Goal: Ask a question

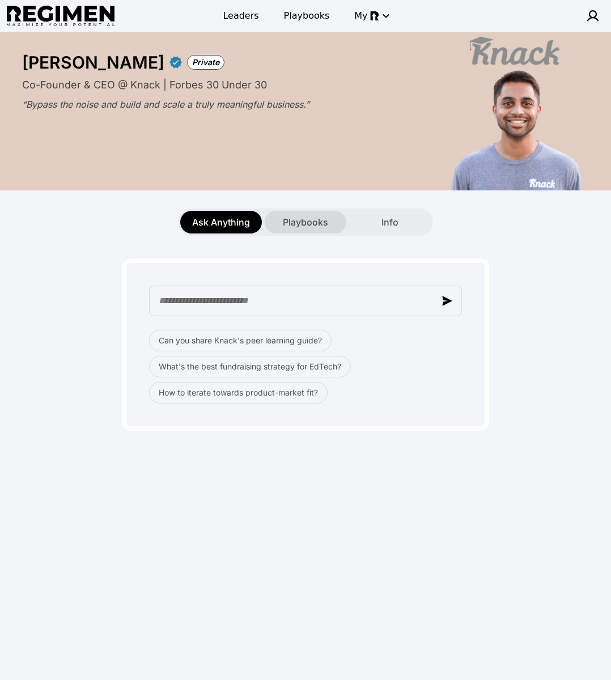
click at [308, 222] on span "Playbooks" at bounding box center [305, 222] width 45 height 14
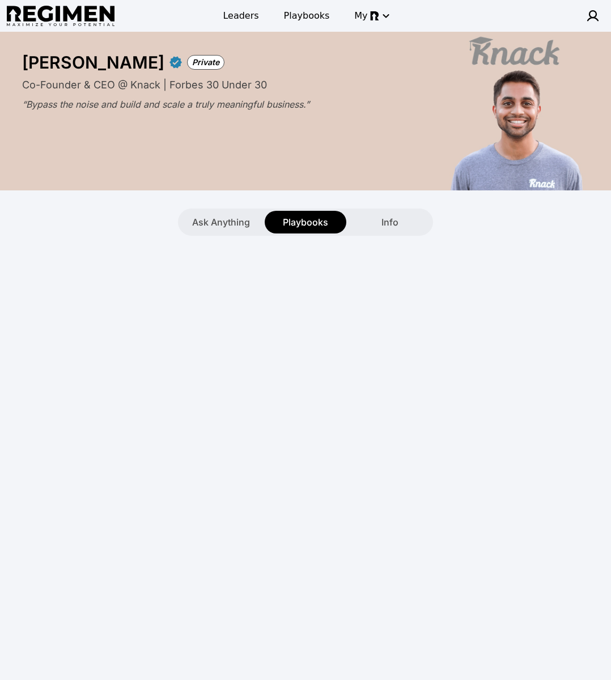
click at [566, 286] on div at bounding box center [306, 307] width 598 height 142
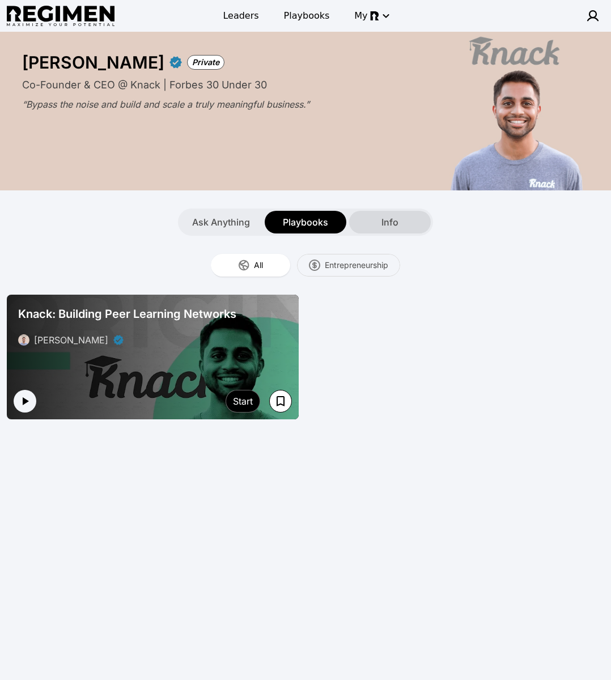
click at [400, 226] on div "Info" at bounding box center [390, 222] width 82 height 23
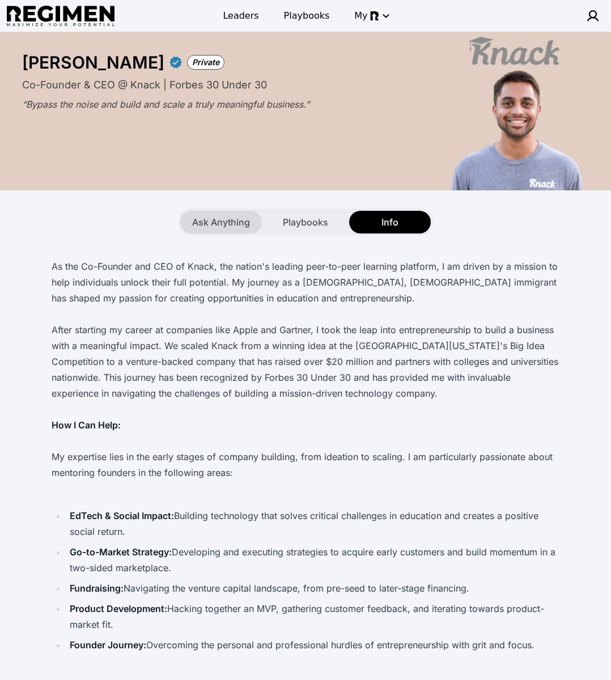
click at [240, 222] on span "Ask Anything" at bounding box center [221, 222] width 58 height 14
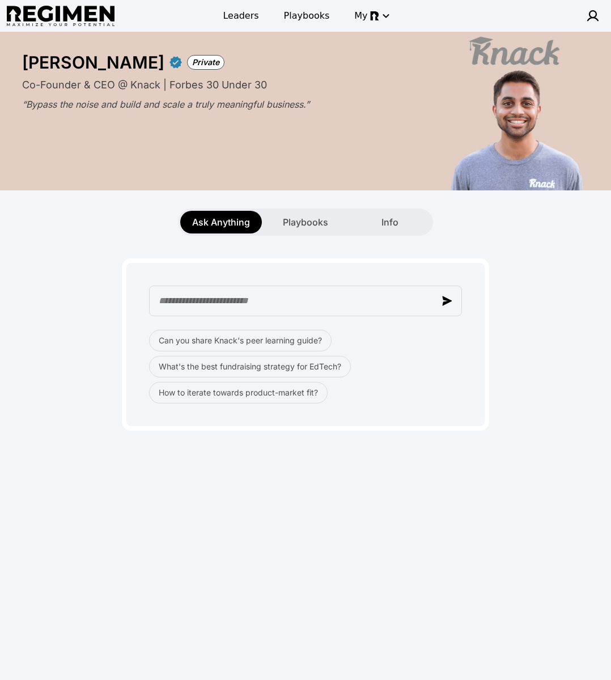
click at [550, 294] on div "Can you share Knack's peer learning guide? What's the best fundraising strategy…" at bounding box center [306, 333] width 598 height 195
click at [430, 215] on div "Ask Anything Playbooks Info" at bounding box center [305, 222] width 251 height 23
click at [411, 217] on div "Info" at bounding box center [390, 222] width 82 height 23
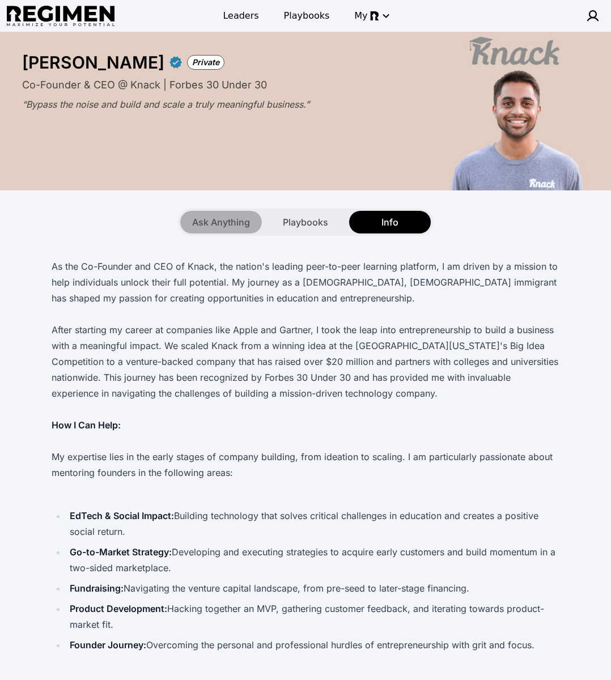
click at [231, 212] on div "Ask Anything" at bounding box center [221, 222] width 82 height 23
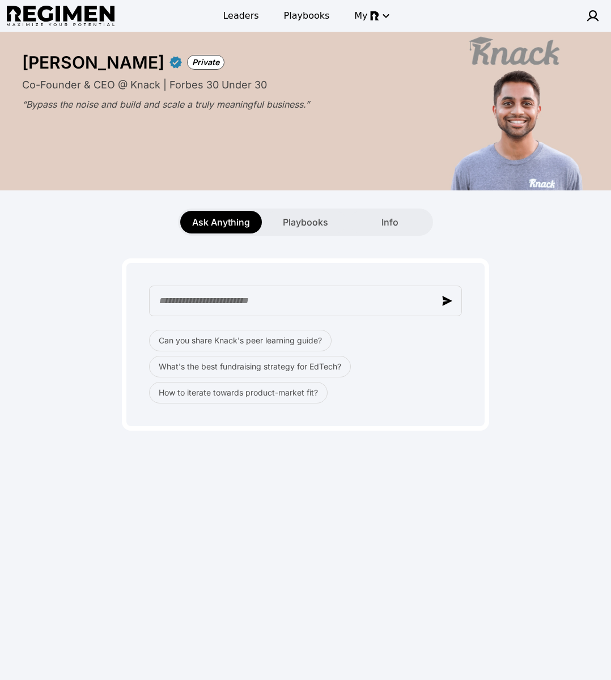
click at [84, 278] on div "Can you share Knack's peer learning guide? What's the best fundraising strategy…" at bounding box center [306, 333] width 598 height 195
click at [122, 229] on div "Ask Anything Playbooks Info" at bounding box center [305, 222] width 611 height 27
drag, startPoint x: 552, startPoint y: 299, endPoint x: 521, endPoint y: 260, distance: 50.5
click at [553, 299] on div "Can you share Knack's peer learning guide? What's the best fundraising strategy…" at bounding box center [306, 333] width 598 height 195
click at [308, 191] on div "Ask Anything Playbooks Info" at bounding box center [305, 212] width 611 height 45
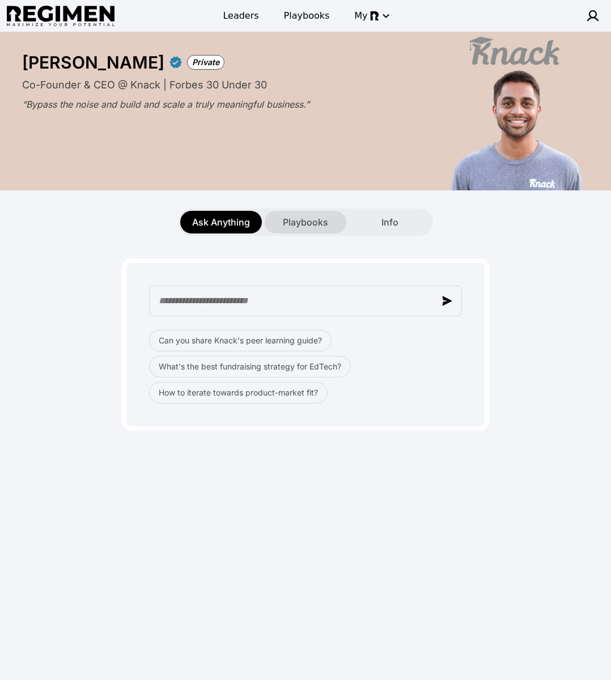
click at [312, 219] on span "Playbooks" at bounding box center [305, 222] width 45 height 14
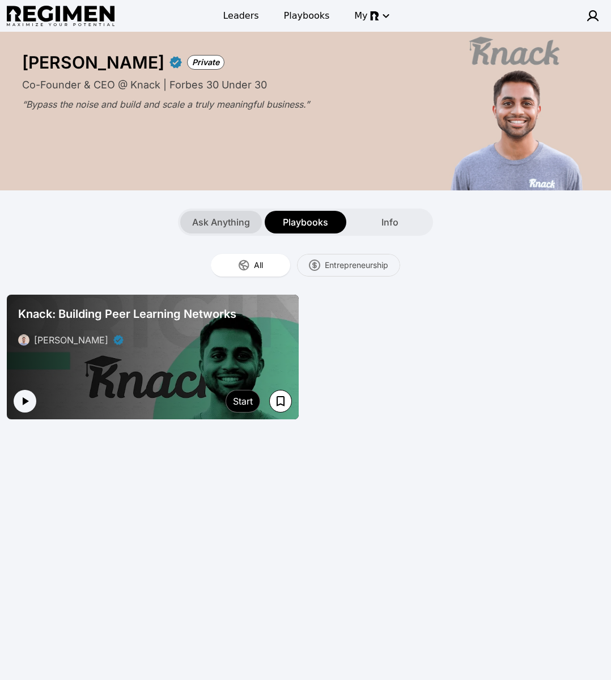
click at [220, 227] on span "Ask Anything" at bounding box center [221, 222] width 58 height 14
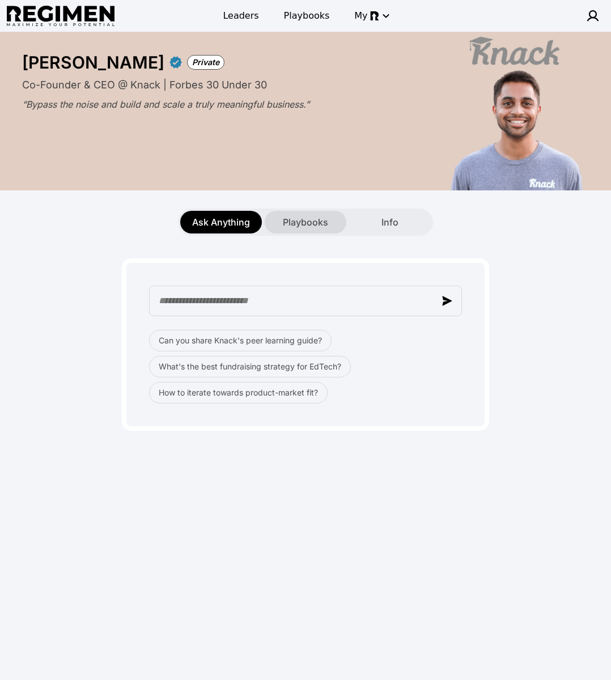
click at [297, 230] on div "Playbooks" at bounding box center [306, 222] width 82 height 23
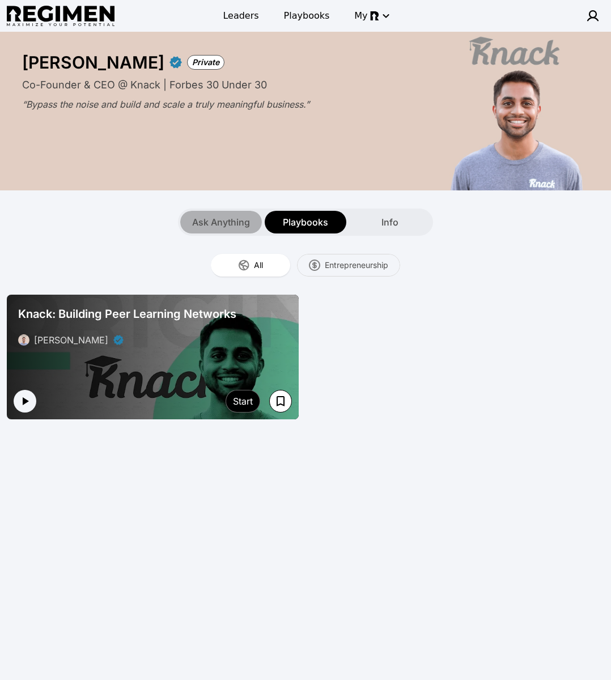
click at [238, 232] on div "Ask Anything" at bounding box center [221, 222] width 82 height 23
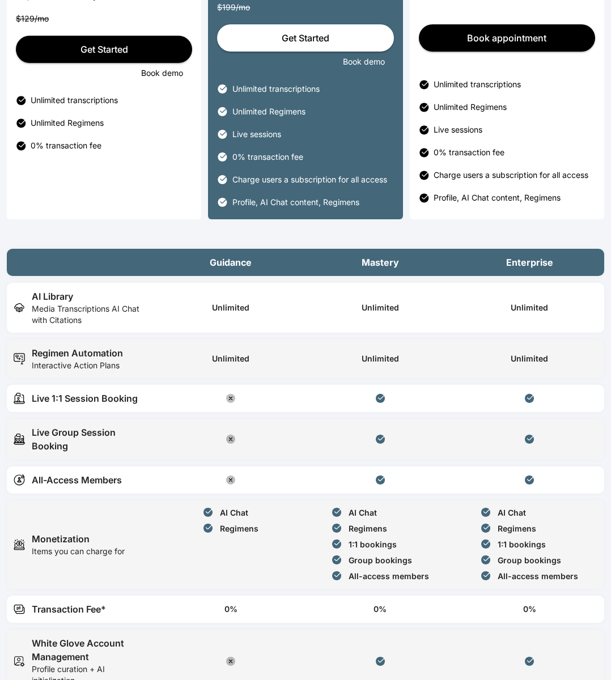
scroll to position [116, 0]
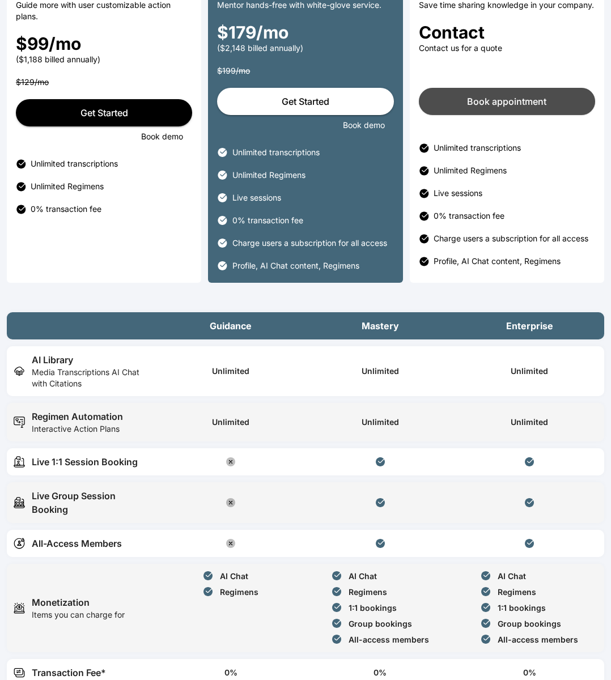
click at [524, 115] on button "Book appointment" at bounding box center [507, 101] width 176 height 27
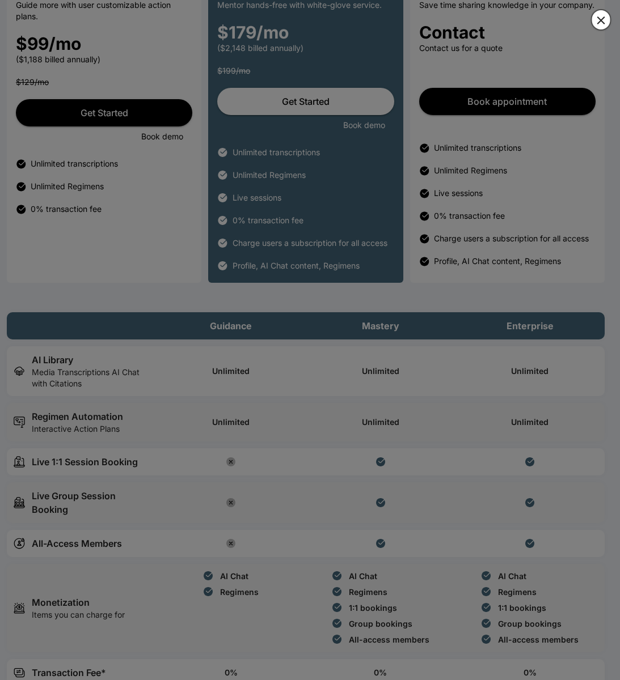
click at [596, 17] on icon "button" at bounding box center [601, 21] width 14 height 14
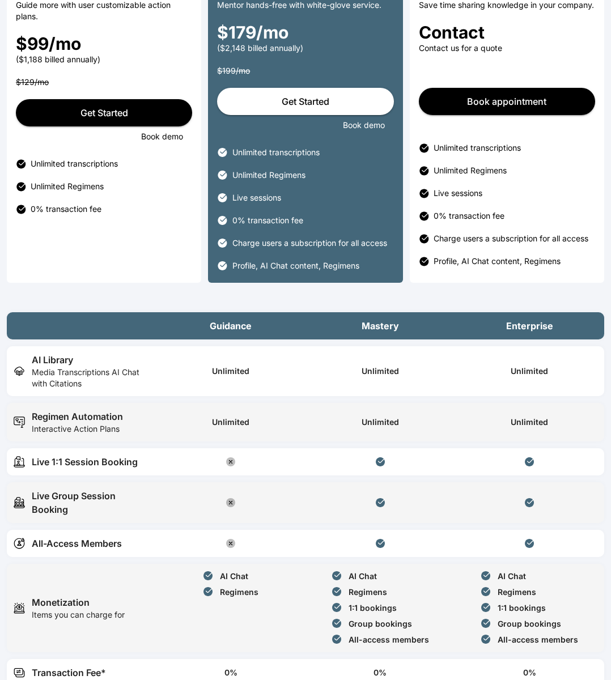
scroll to position [0, 0]
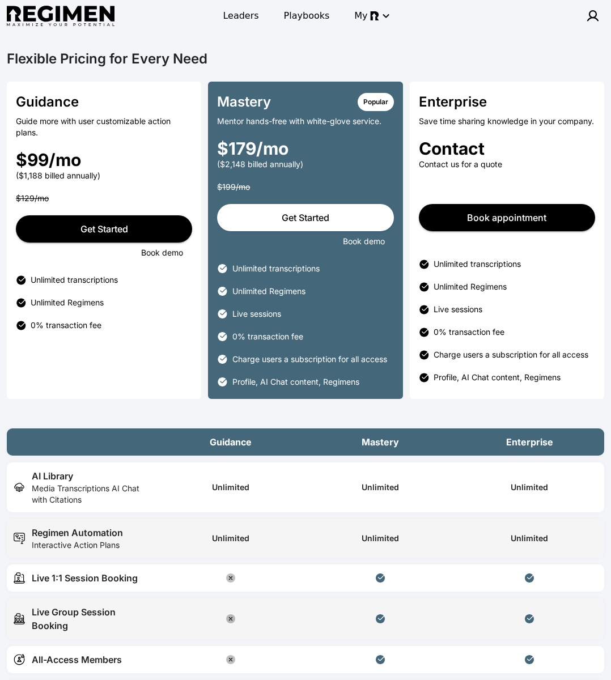
click at [306, 217] on link "Get Started" at bounding box center [305, 217] width 176 height 27
click at [361, 240] on button "Book demo" at bounding box center [364, 241] width 42 height 11
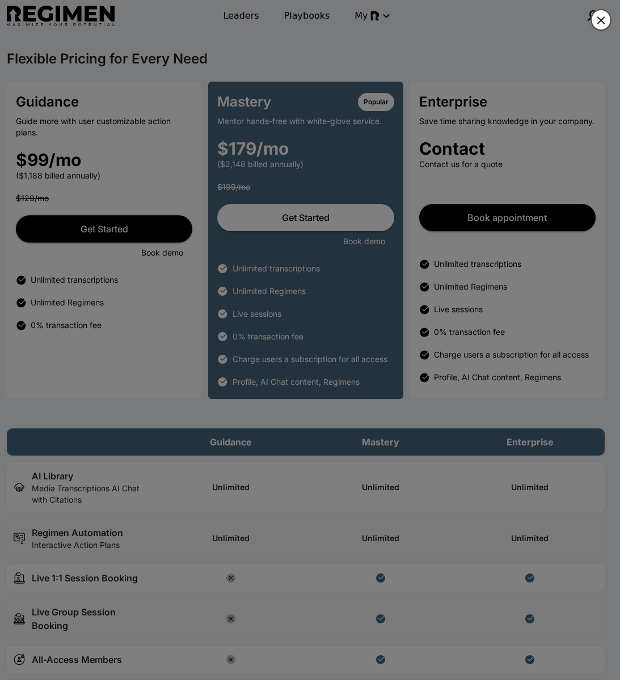
click at [602, 22] on icon "button" at bounding box center [600, 20] width 8 height 8
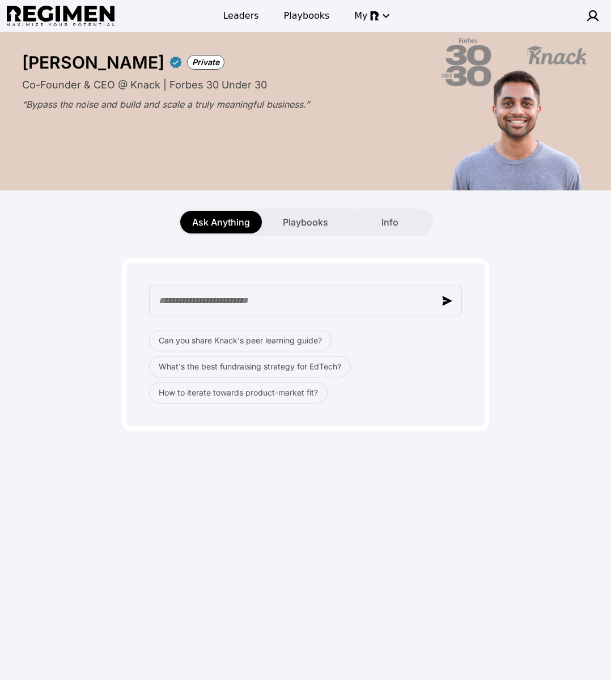
click at [168, 497] on div "**********" at bounding box center [305, 355] width 611 height 646
click at [162, 472] on div "**********" at bounding box center [305, 355] width 611 height 646
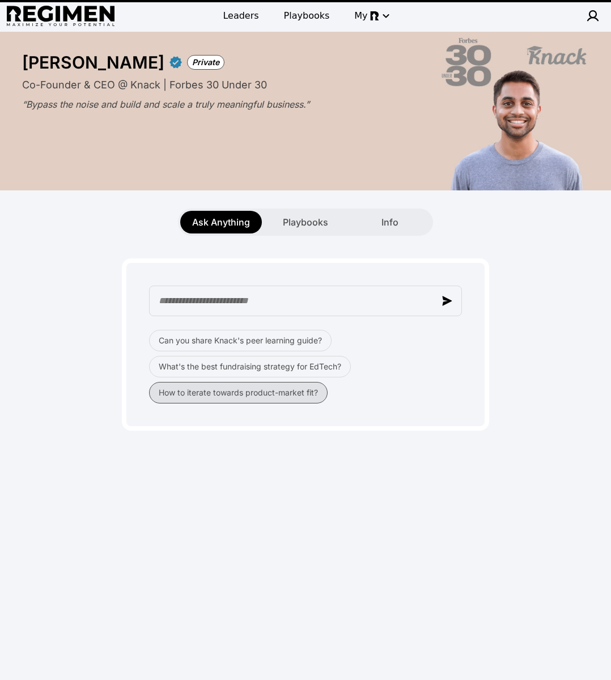
click at [224, 395] on button "How to iterate towards product-market fit?" at bounding box center [238, 393] width 179 height 22
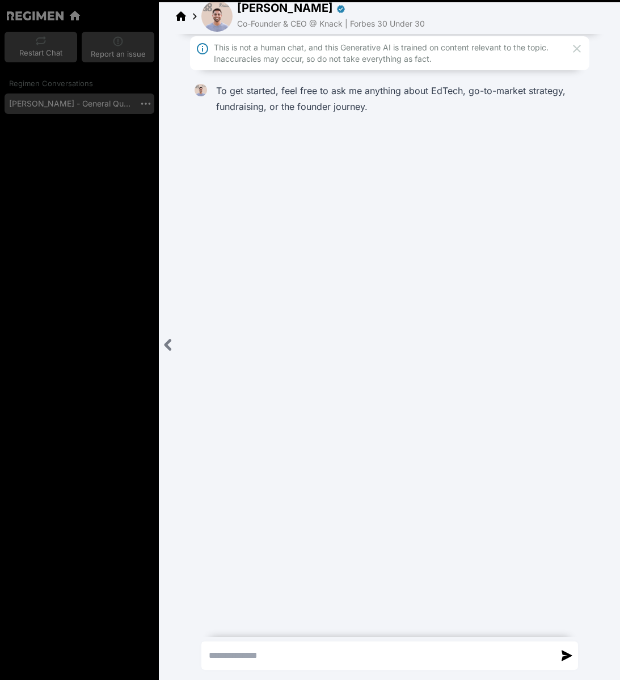
click at [166, 338] on icon "Close sidebar" at bounding box center [168, 345] width 14 height 14
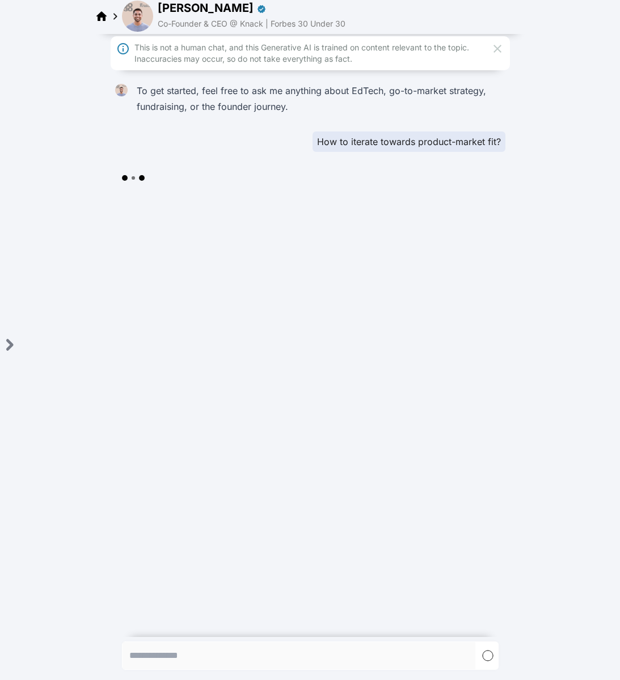
click at [499, 43] on icon at bounding box center [497, 49] width 14 height 14
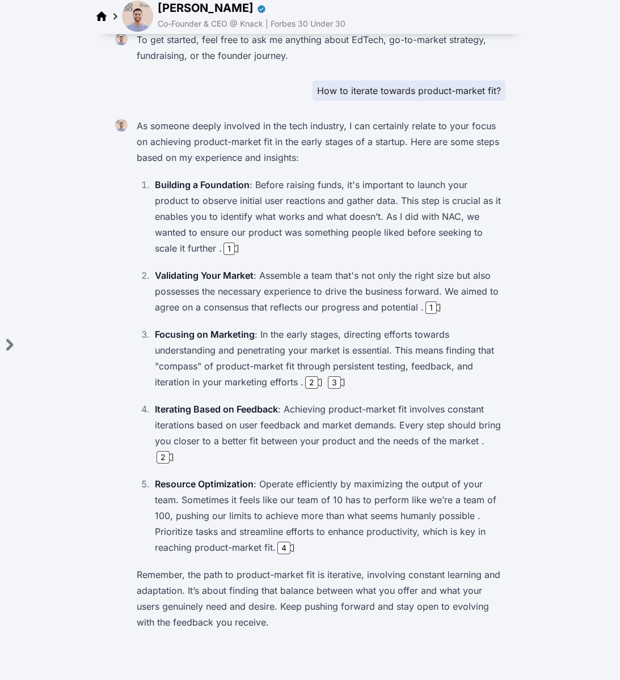
scroll to position [17, 0]
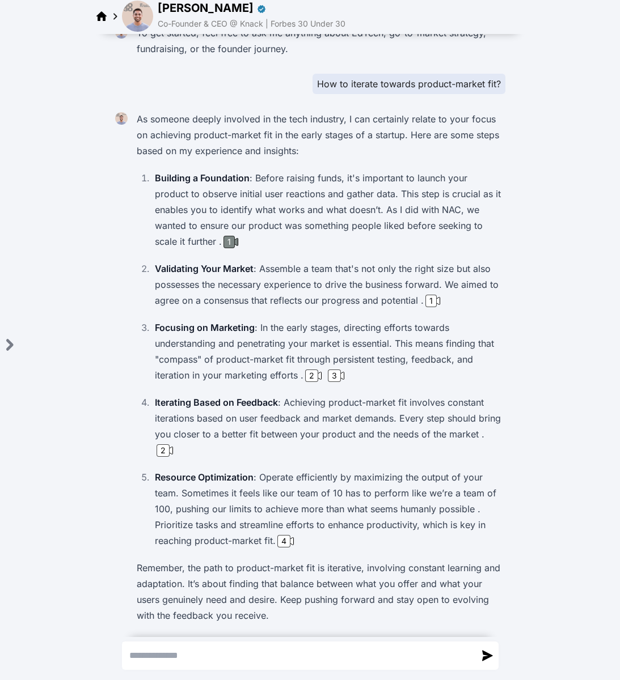
click at [232, 242] on div "1" at bounding box center [228, 242] width 11 height 12
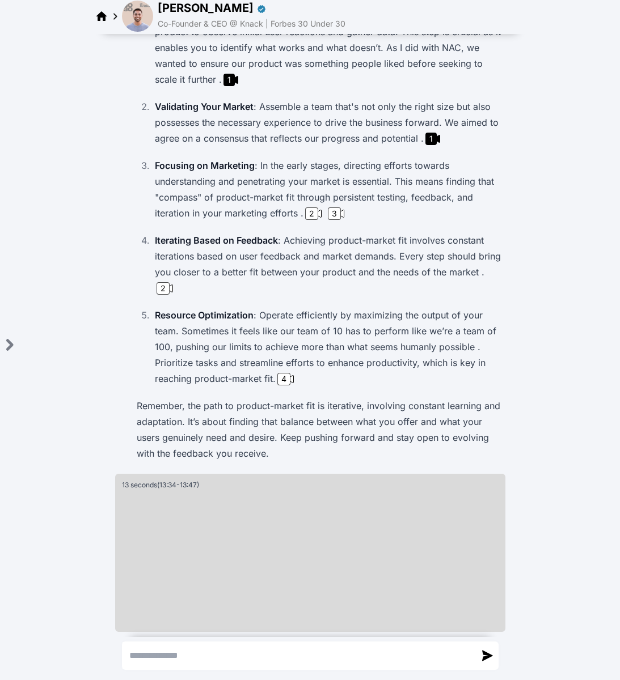
scroll to position [159, 0]
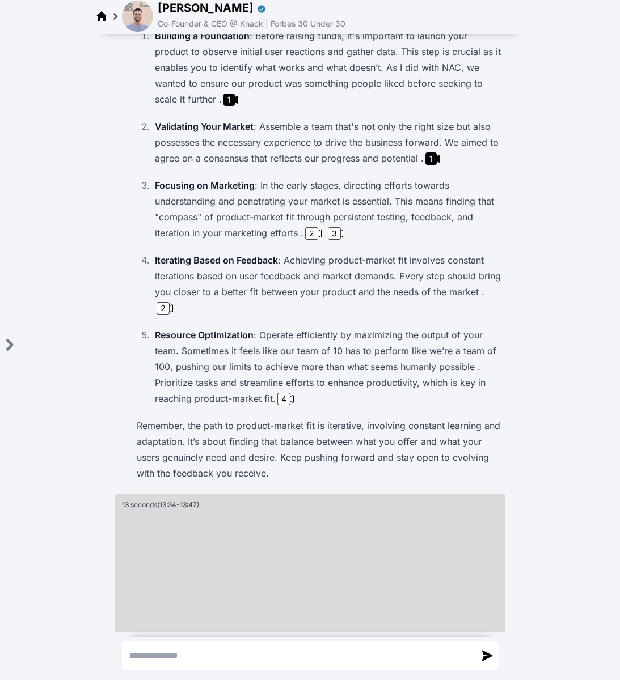
click at [407, 230] on p "Focusing on Marketing : In the early stages, directing efforts towards understa…" at bounding box center [328, 208] width 346 height 63
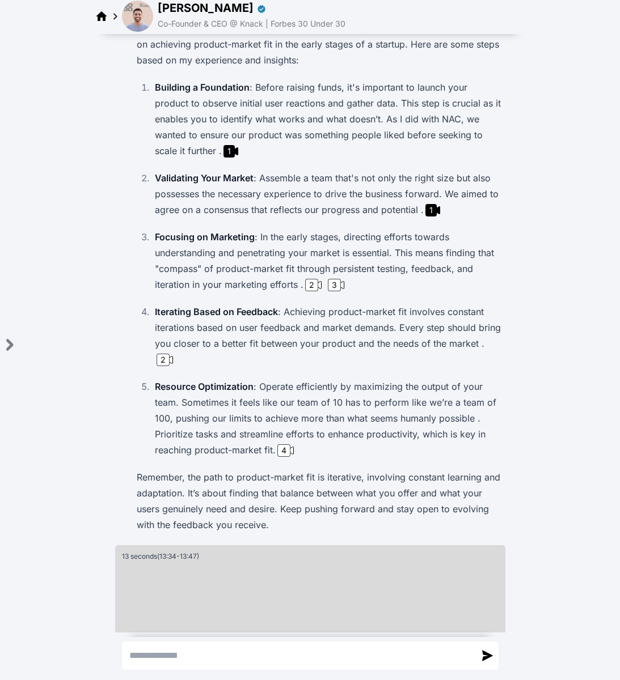
scroll to position [58, 0]
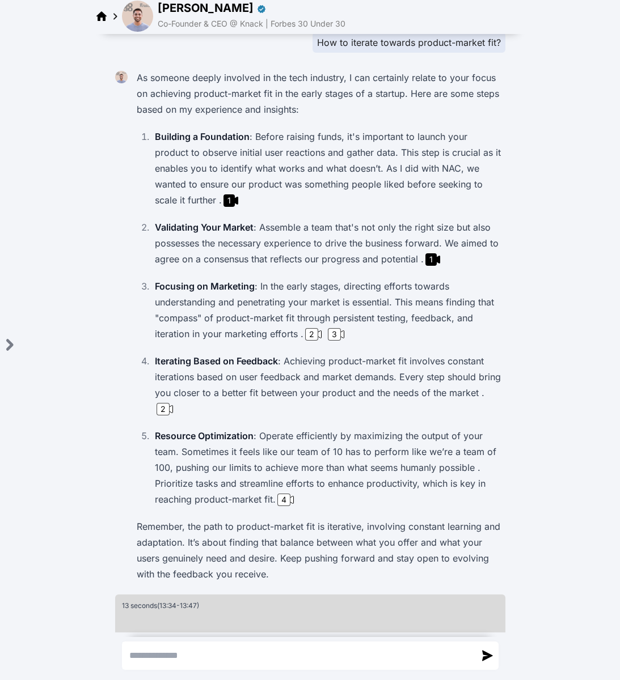
click at [421, 158] on p "Building a Foundation : Before raising funds, it's important to launch your pro…" at bounding box center [328, 168] width 346 height 79
